Goal: Task Accomplishment & Management: Use online tool/utility

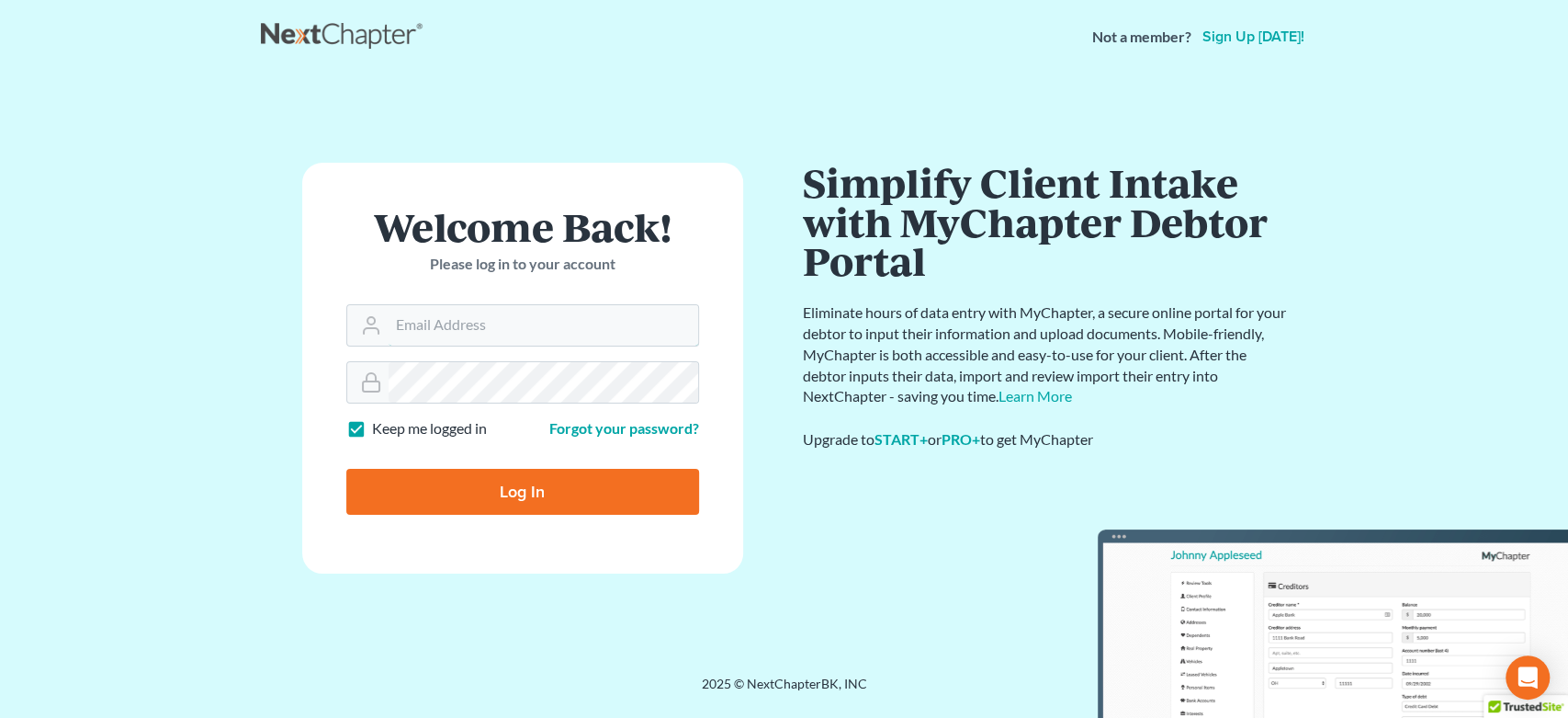
type input "[EMAIL_ADDRESS][DOMAIN_NAME]"
drag, startPoint x: 519, startPoint y: 485, endPoint x: 478, endPoint y: 410, distance: 85.5
click at [516, 485] on input "Log In" at bounding box center [523, 491] width 353 height 46
type input "Thinking..."
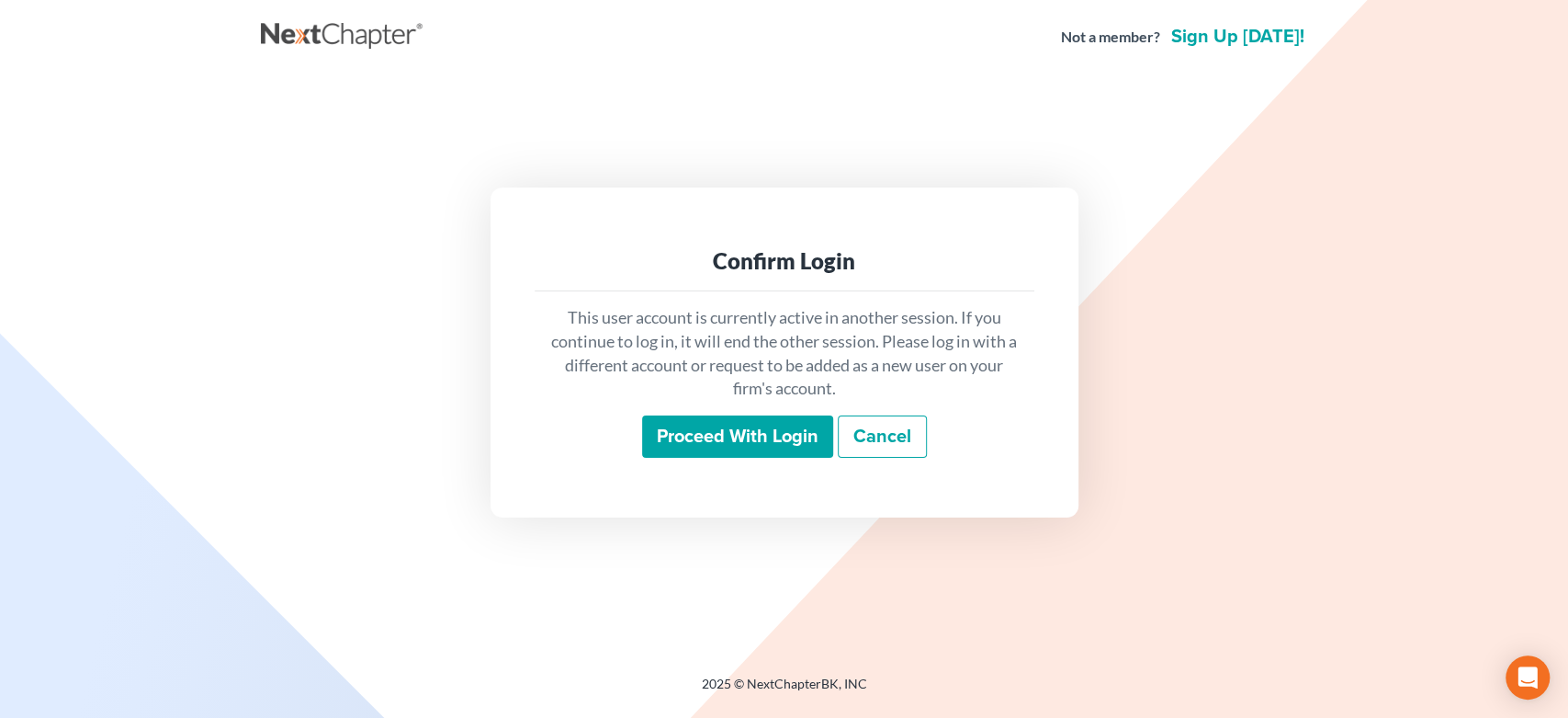
click at [770, 427] on input "Proceed with login" at bounding box center [737, 436] width 191 height 43
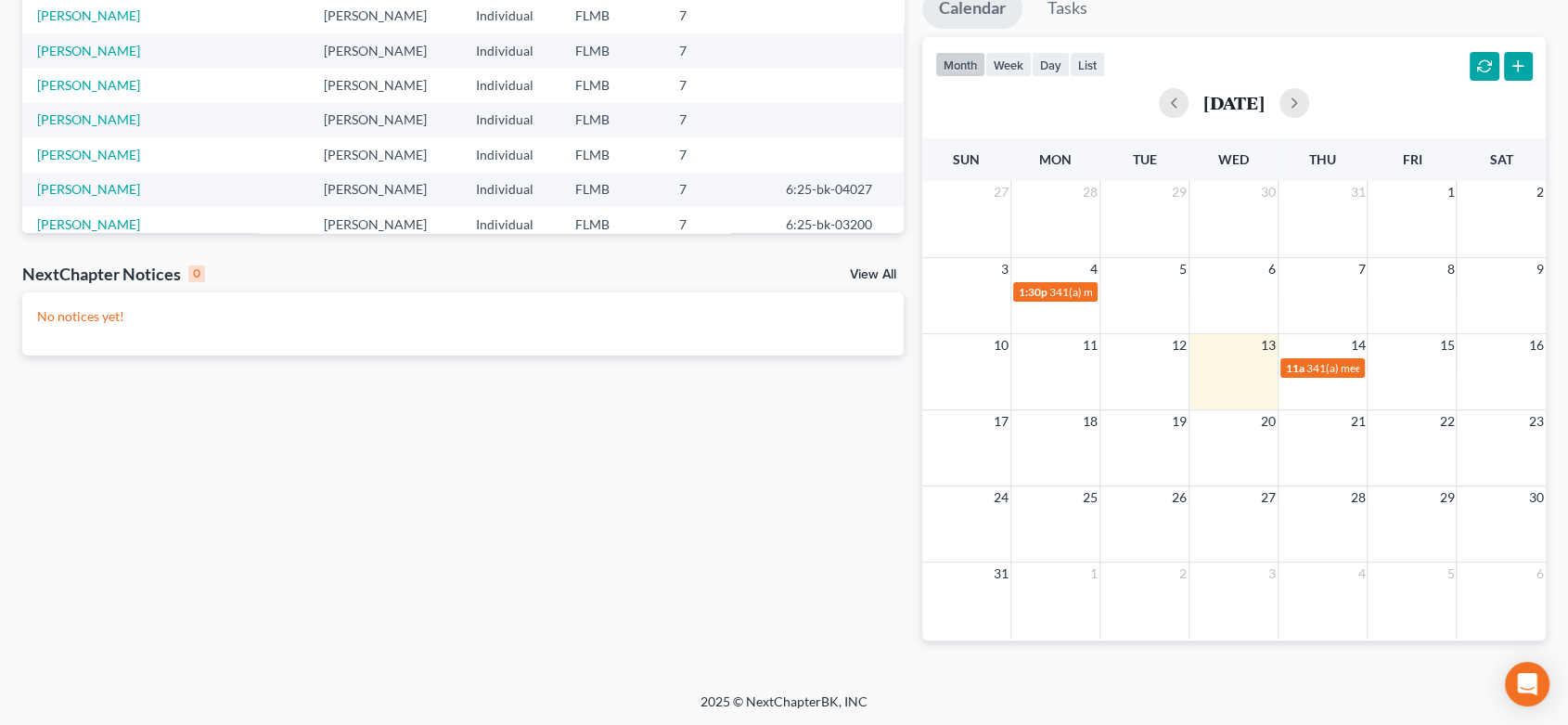
scroll to position [243, 0]
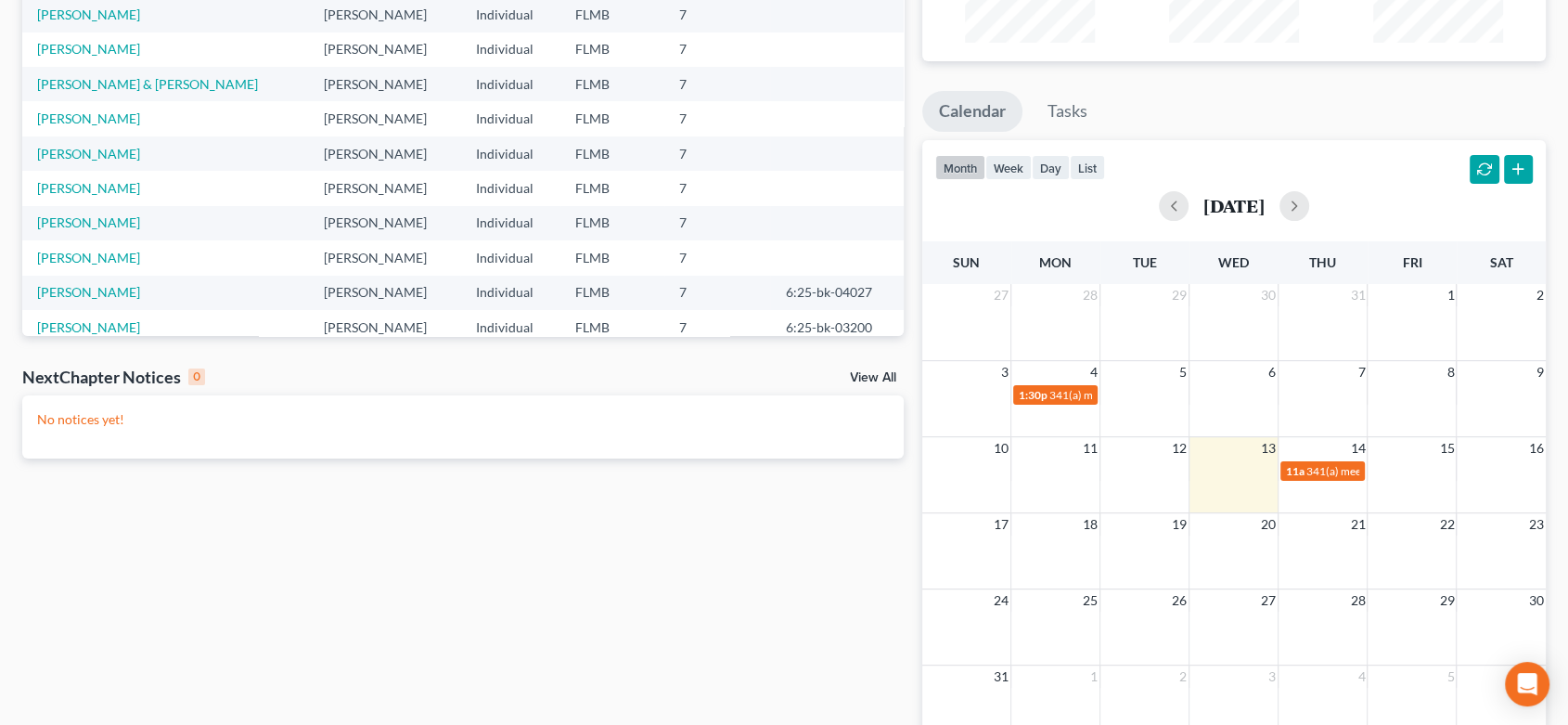
click at [886, 379] on link "View All" at bounding box center [873, 377] width 46 height 13
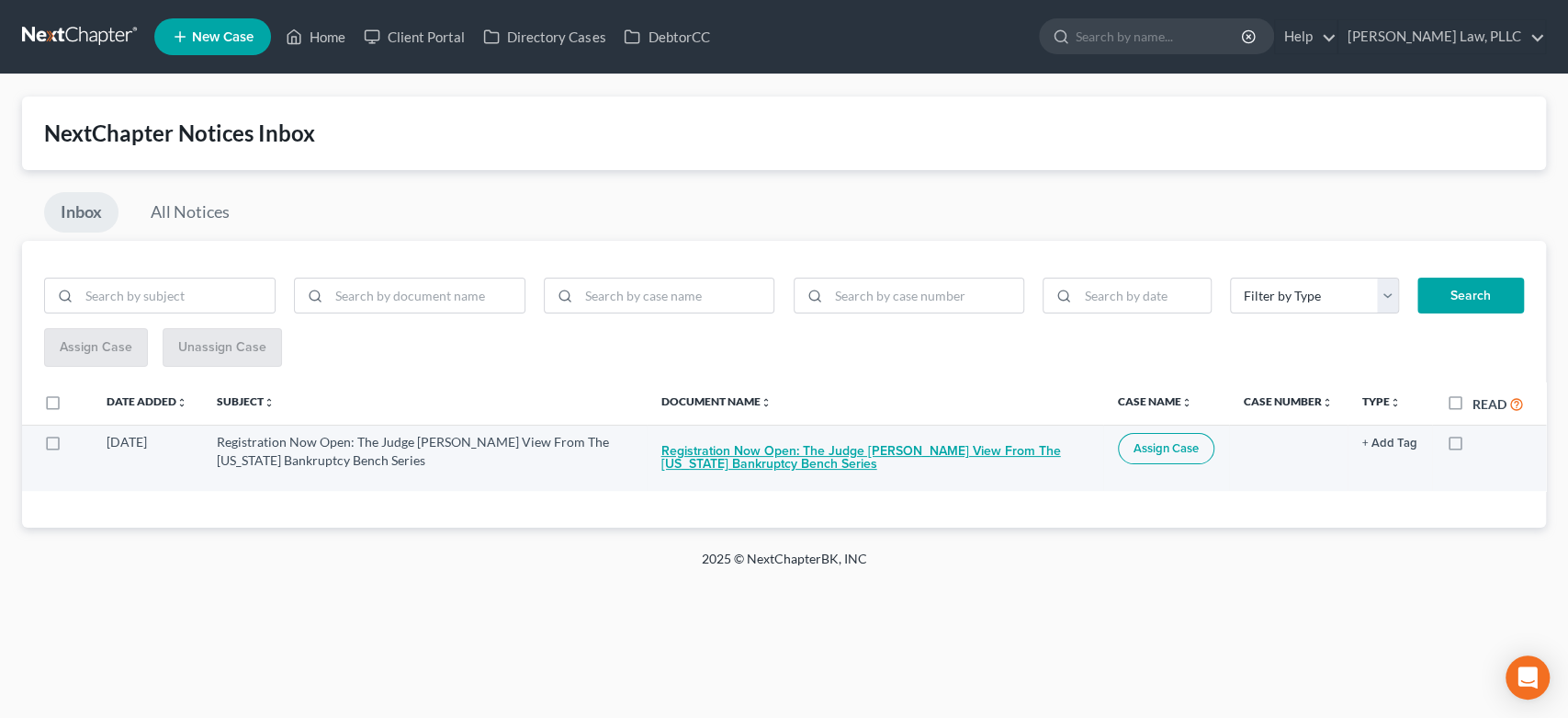
click at [756, 456] on button "Registration Now Open: The Judge [PERSON_NAME] View From The [US_STATE] Bankrup…" at bounding box center [875, 457] width 427 height 49
checkbox input "true"
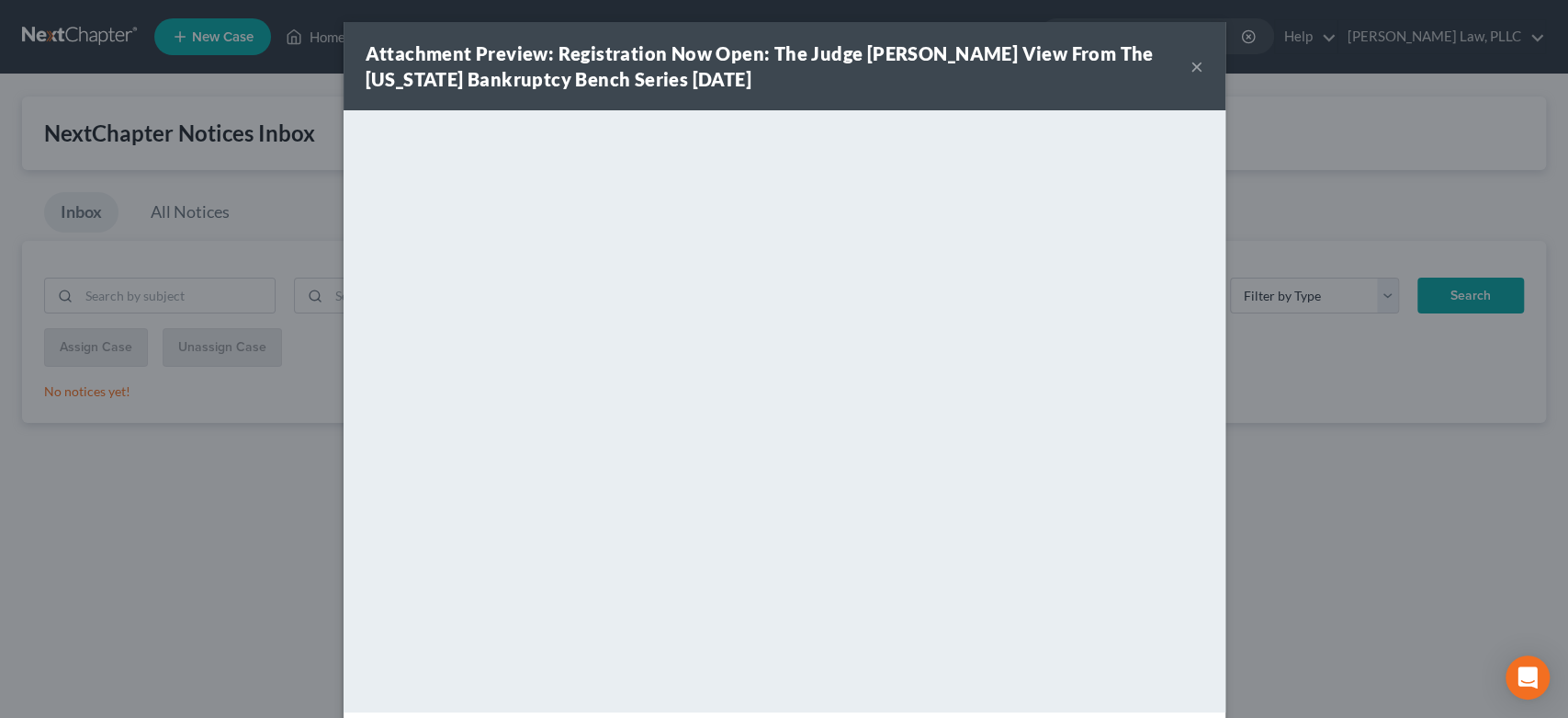
drag, startPoint x: 1199, startPoint y: 63, endPoint x: 1167, endPoint y: 88, distance: 40.6
click at [1198, 63] on div "Attachment Preview: Registration Now Open: The Judge [PERSON_NAME] View From Th…" at bounding box center [784, 65] width 882 height 88
click at [1190, 62] on button "×" at bounding box center [1197, 65] width 13 height 22
